Goal: Find specific page/section: Find specific page/section

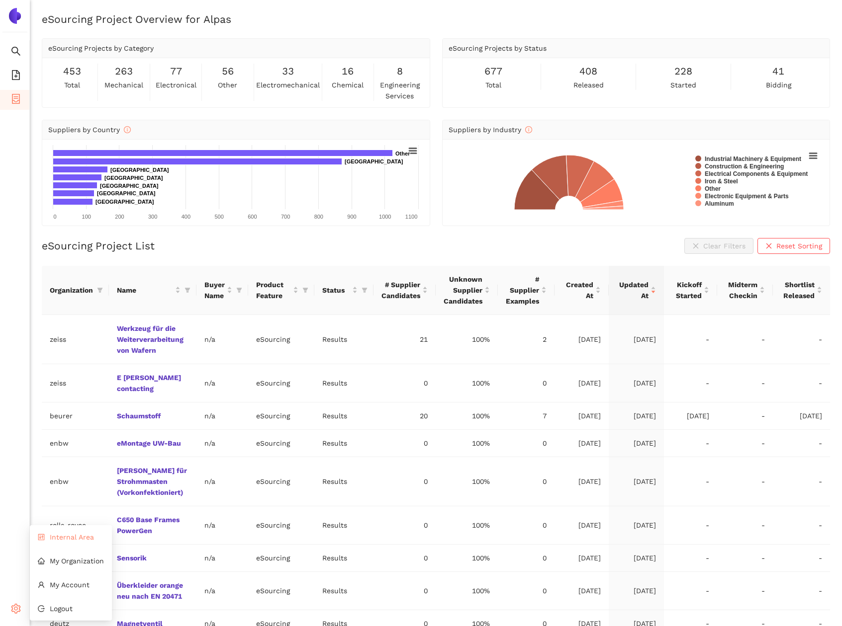
click at [63, 539] on span "Internal Area" at bounding box center [72, 537] width 44 height 8
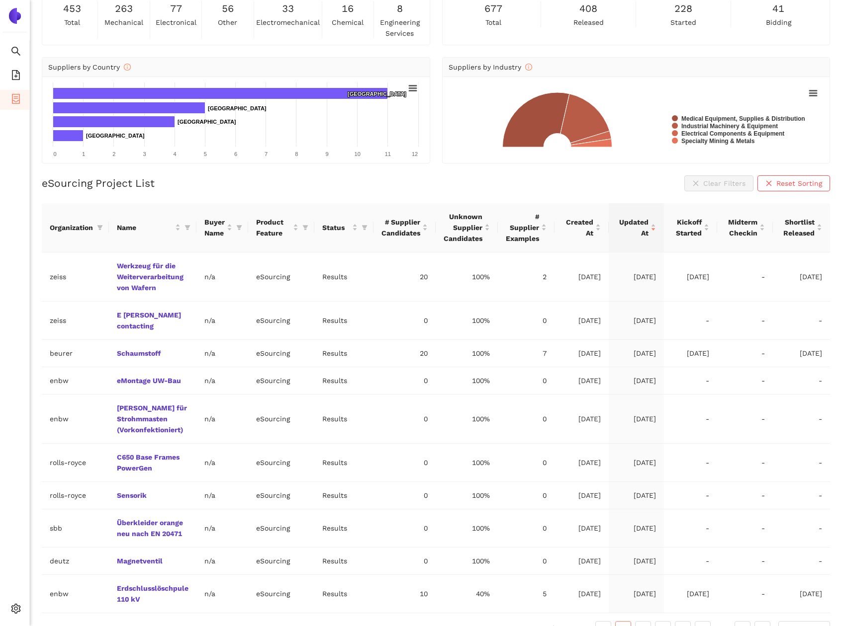
scroll to position [71, 0]
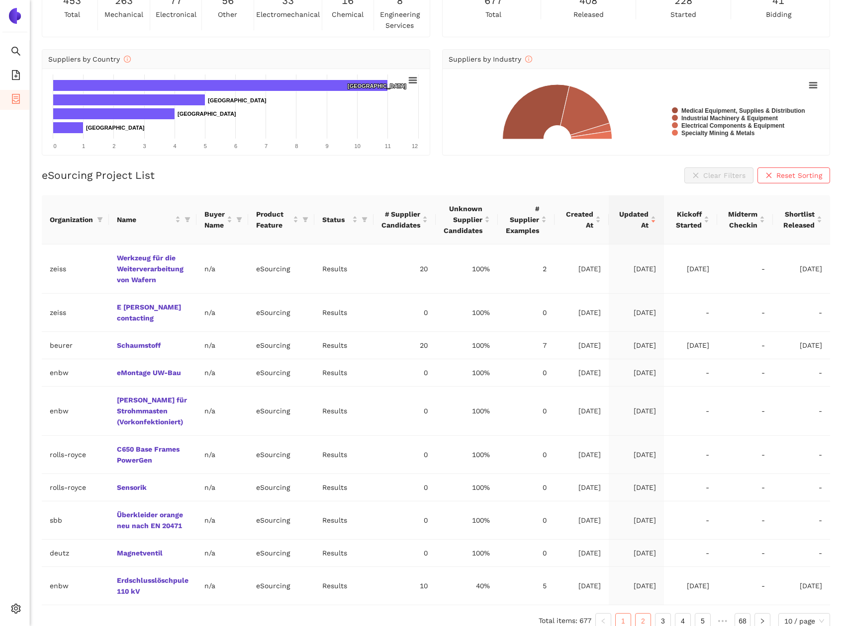
click at [635, 614] on link "2" at bounding box center [642, 621] width 15 height 15
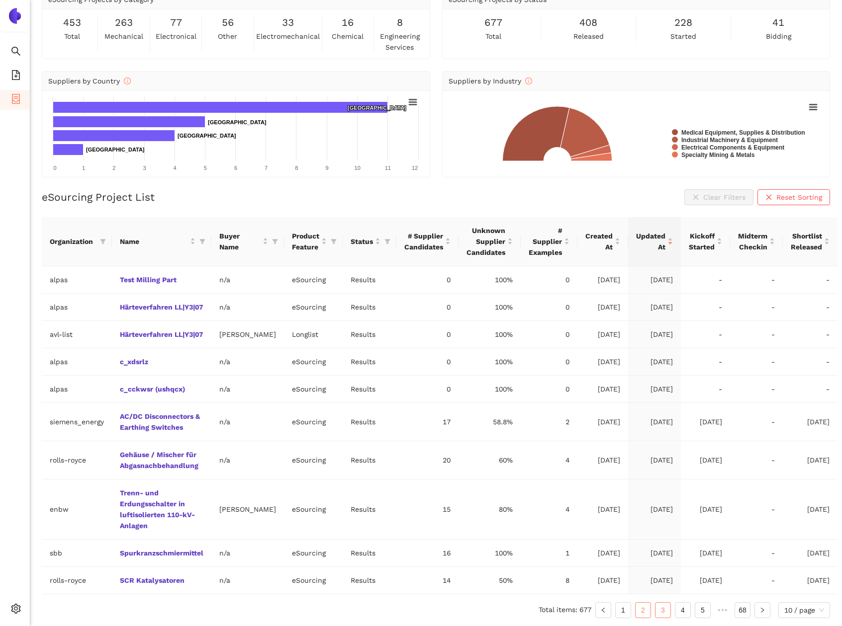
click at [659, 613] on link "3" at bounding box center [662, 610] width 15 height 15
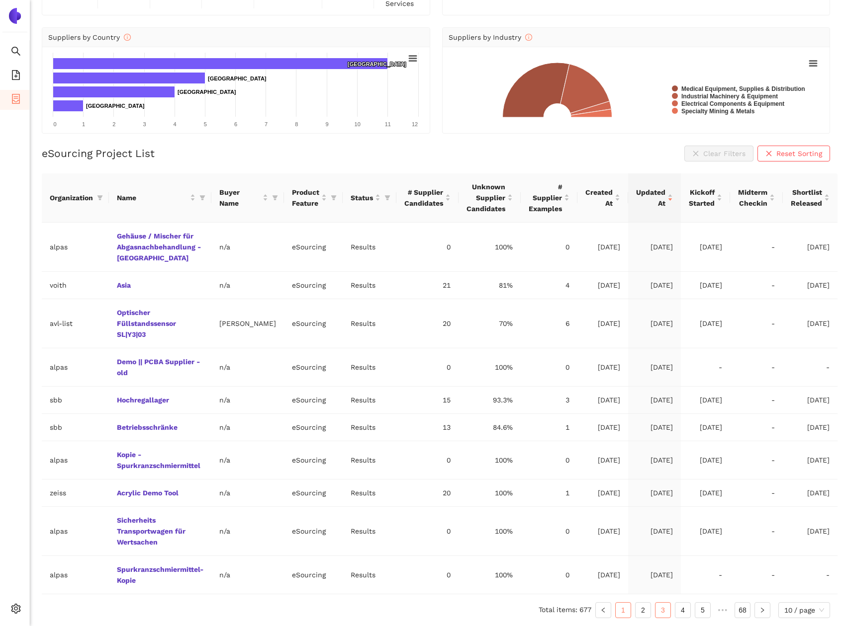
click at [626, 610] on link "1" at bounding box center [622, 610] width 15 height 15
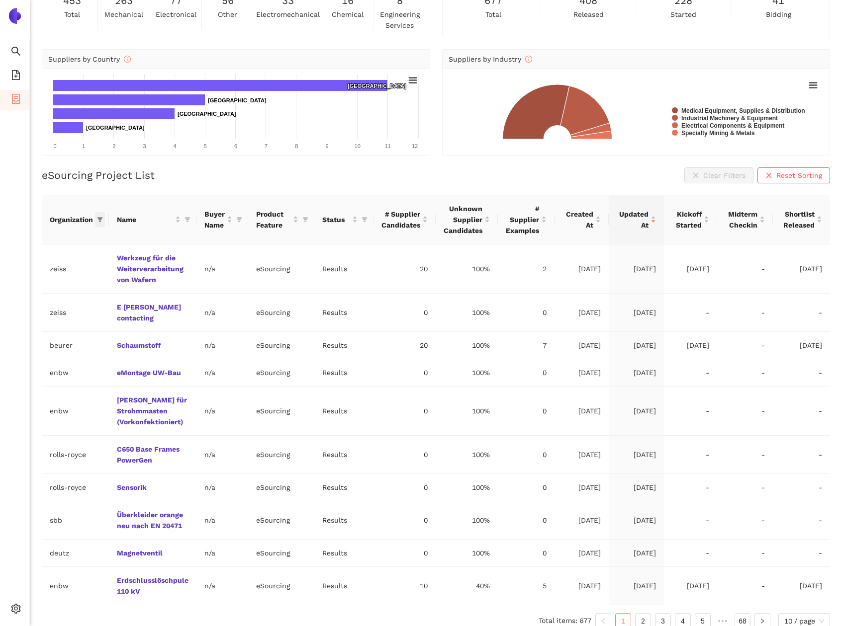
click at [97, 220] on icon "filter" at bounding box center [100, 220] width 6 height 6
click at [0, 0] on link "Werkzeug für die Weiterverarbeitung von Wafern" at bounding box center [0, 0] width 0 height 0
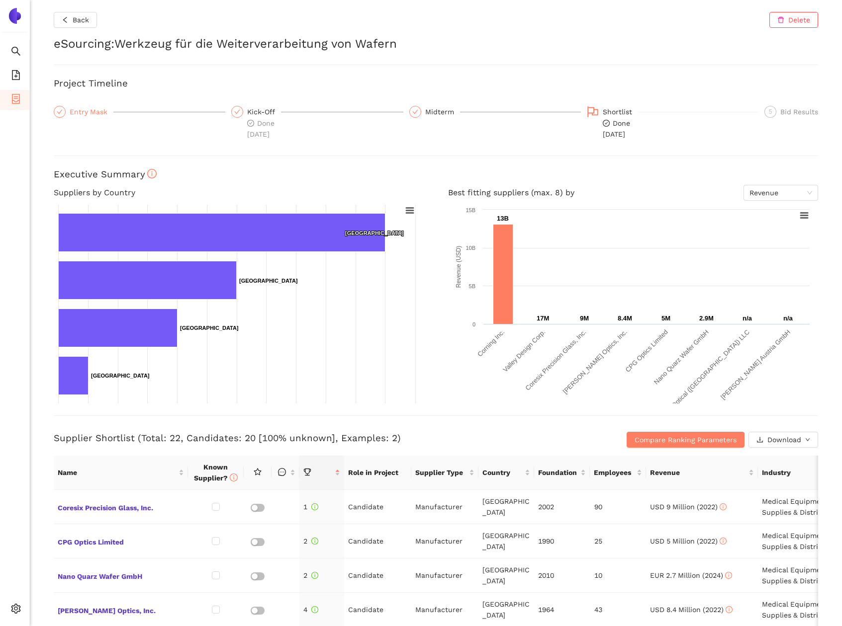
click at [102, 117] on div "Entry Mask" at bounding box center [92, 112] width 44 height 12
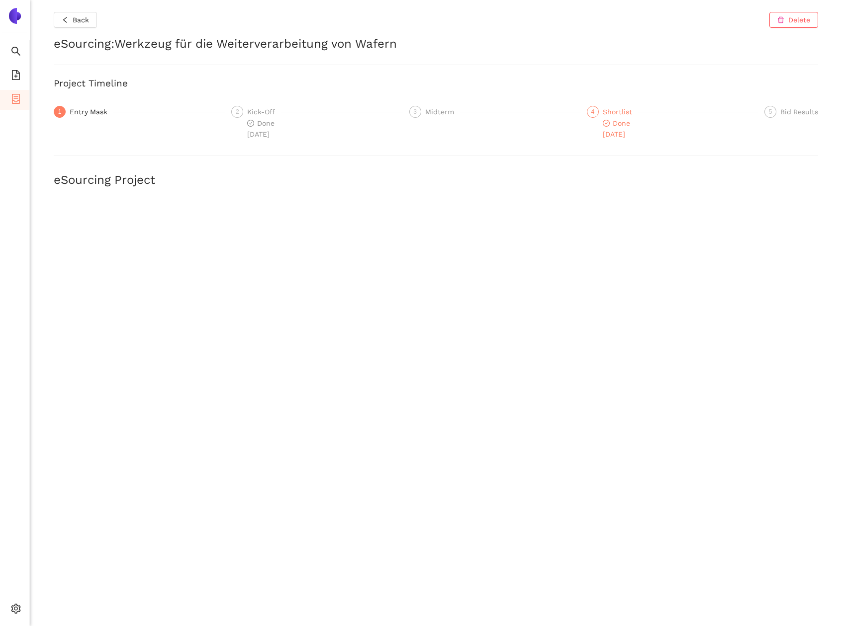
click at [611, 117] on div "Shortlist" at bounding box center [620, 112] width 35 height 12
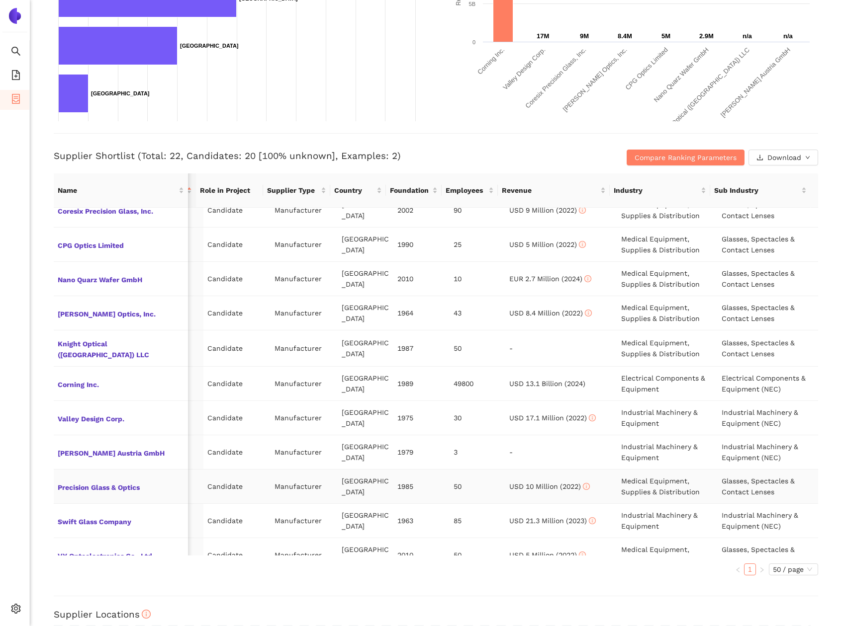
scroll to position [0, 156]
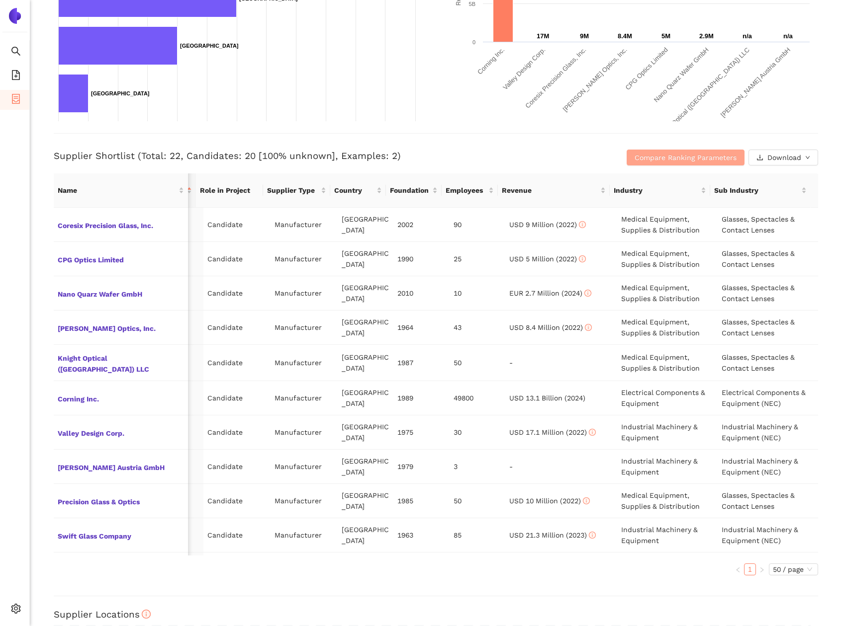
click at [662, 159] on span "Compare Ranking Parameters" at bounding box center [685, 157] width 102 height 11
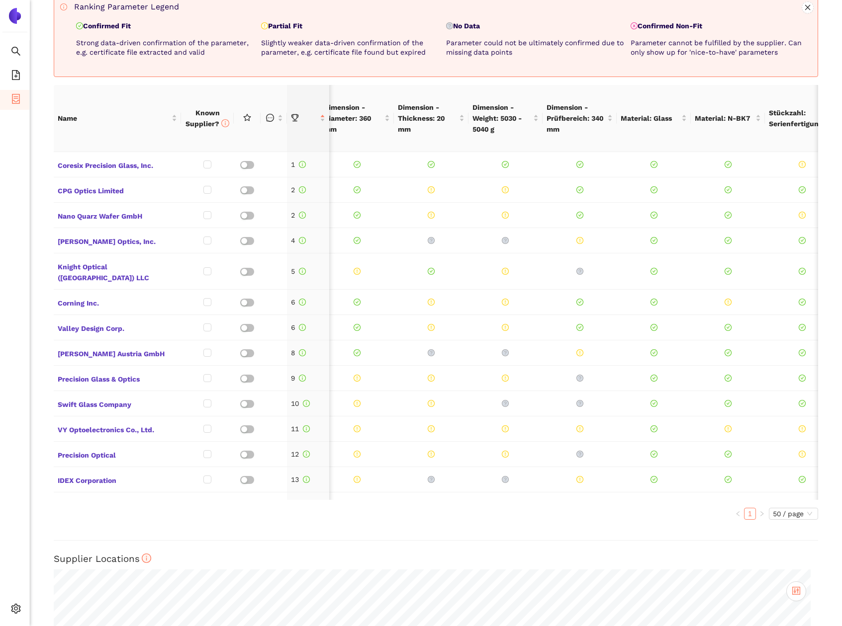
scroll to position [0, 0]
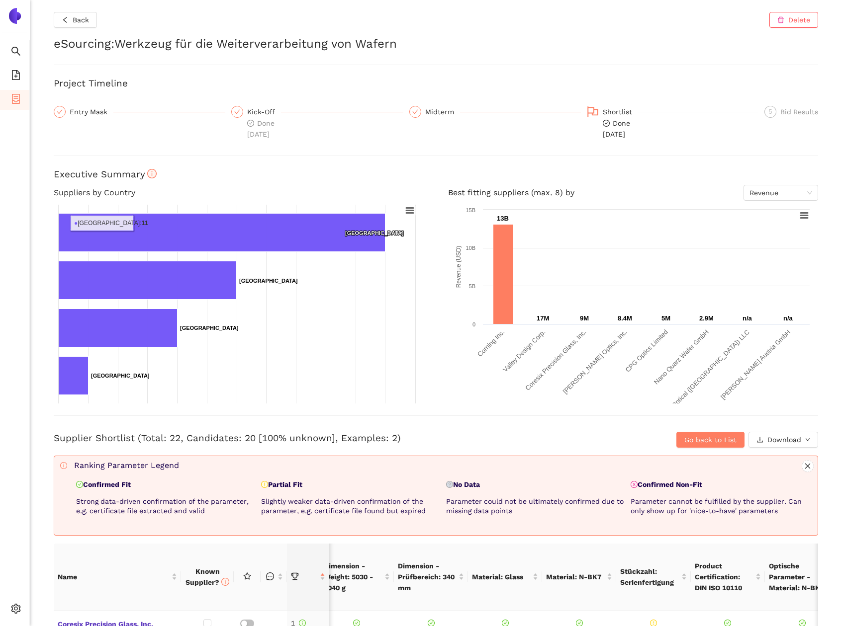
click at [90, 118] on div "Entry Mask" at bounding box center [140, 123] width 172 height 34
click at [89, 117] on div "Entry Mask" at bounding box center [92, 112] width 44 height 12
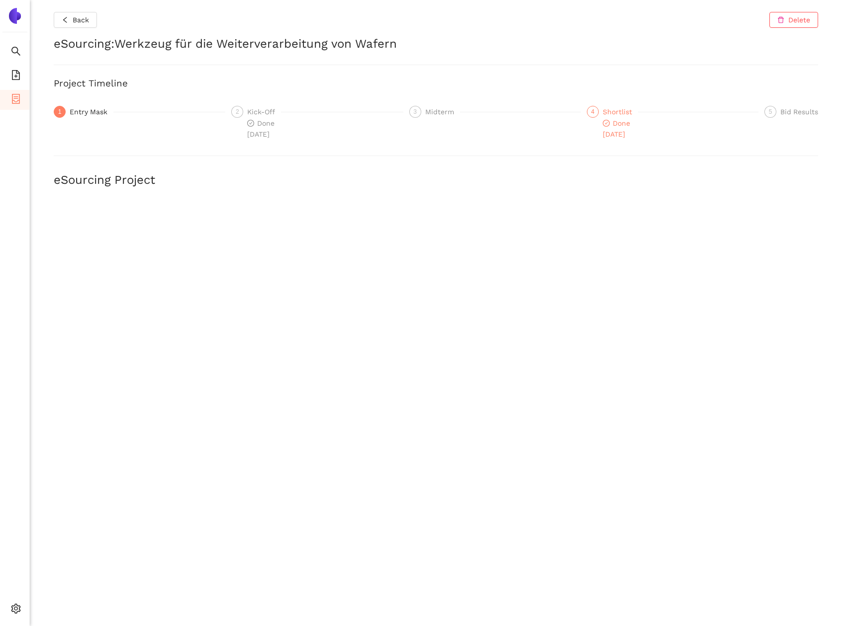
click at [622, 111] on div "Shortlist" at bounding box center [620, 112] width 35 height 12
